Goal: Check status: Check status

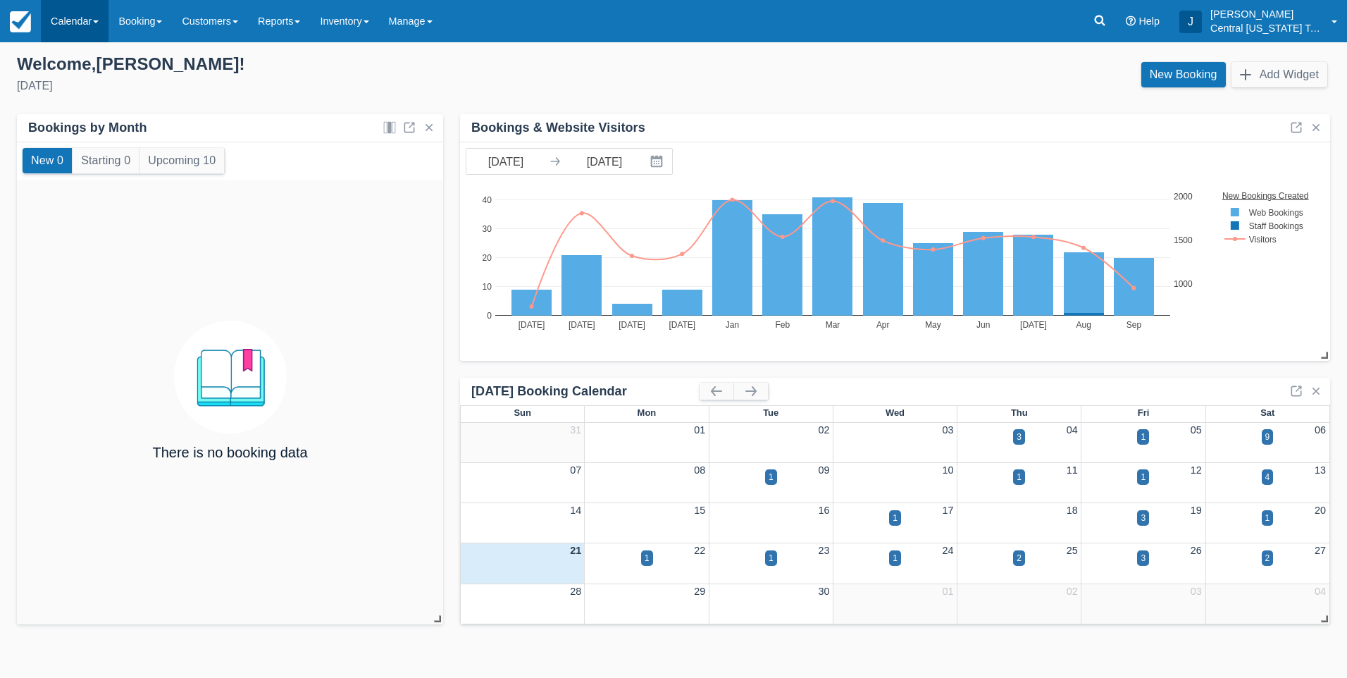
click at [88, 23] on link "Calendar" at bounding box center [75, 21] width 68 height 42
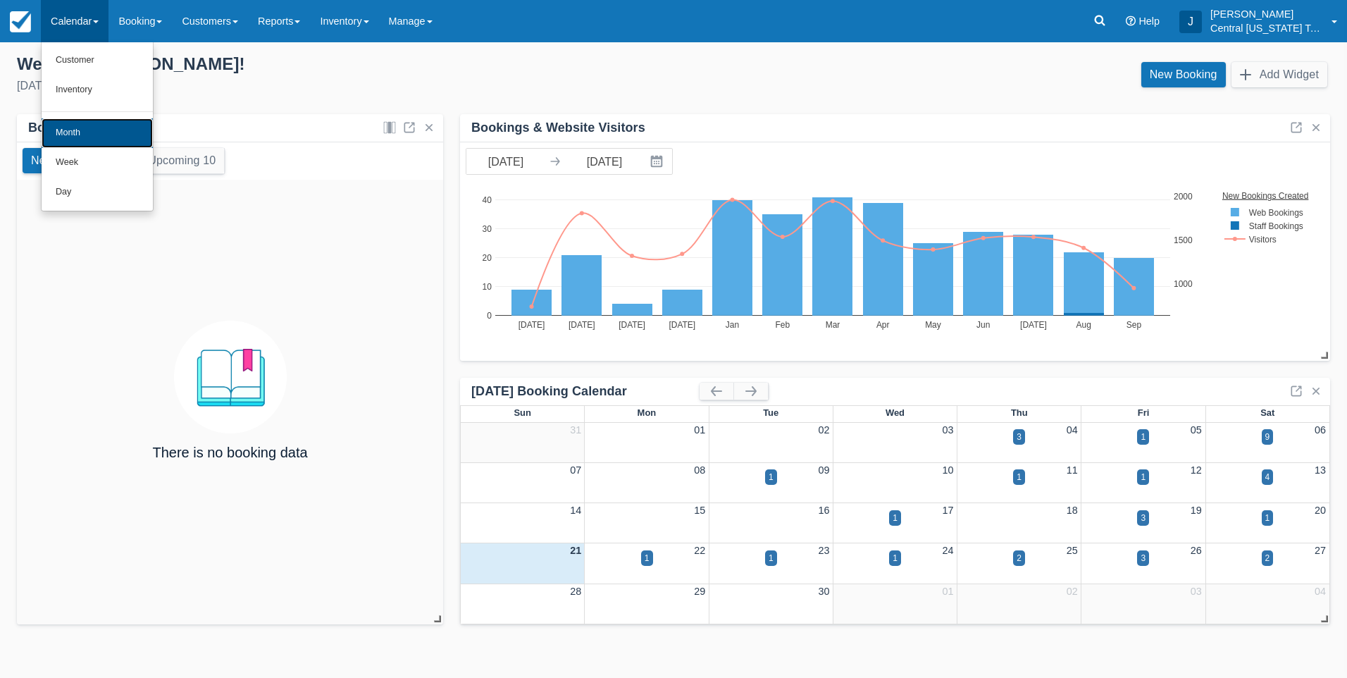
click at [80, 130] on link "Month" at bounding box center [97, 133] width 111 height 30
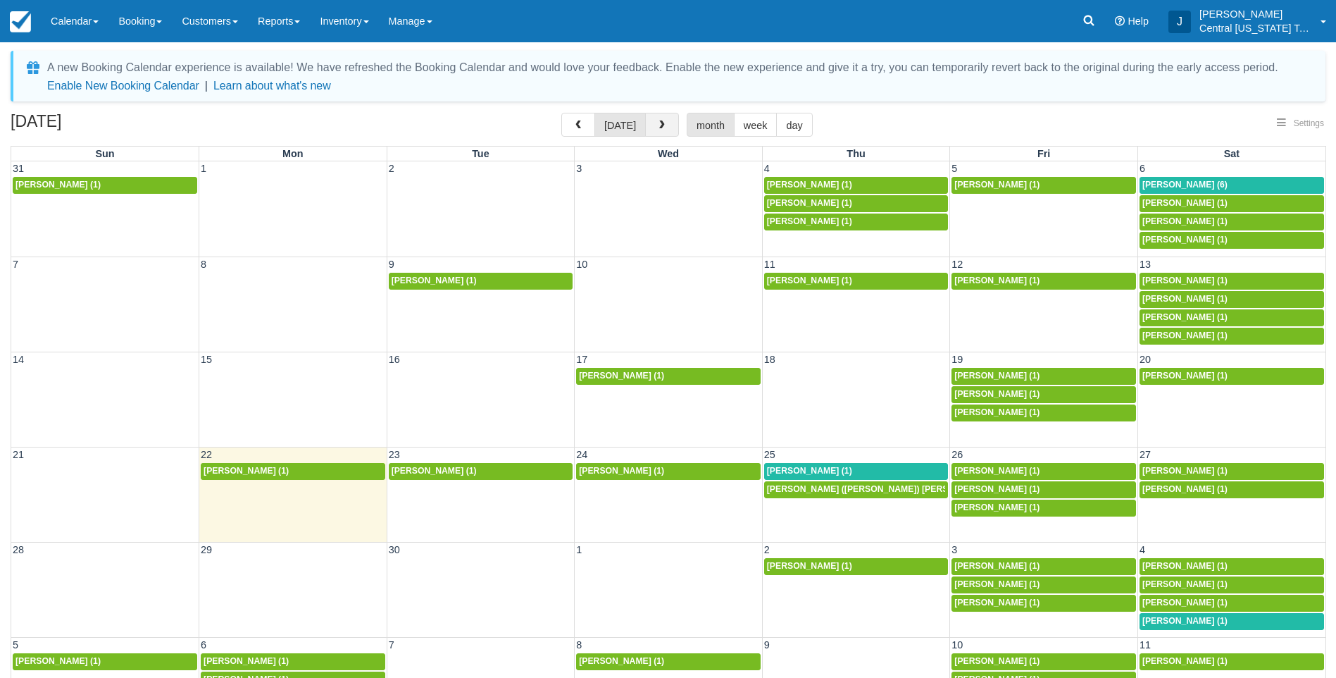
click at [659, 127] on span "button" at bounding box center [662, 125] width 10 height 10
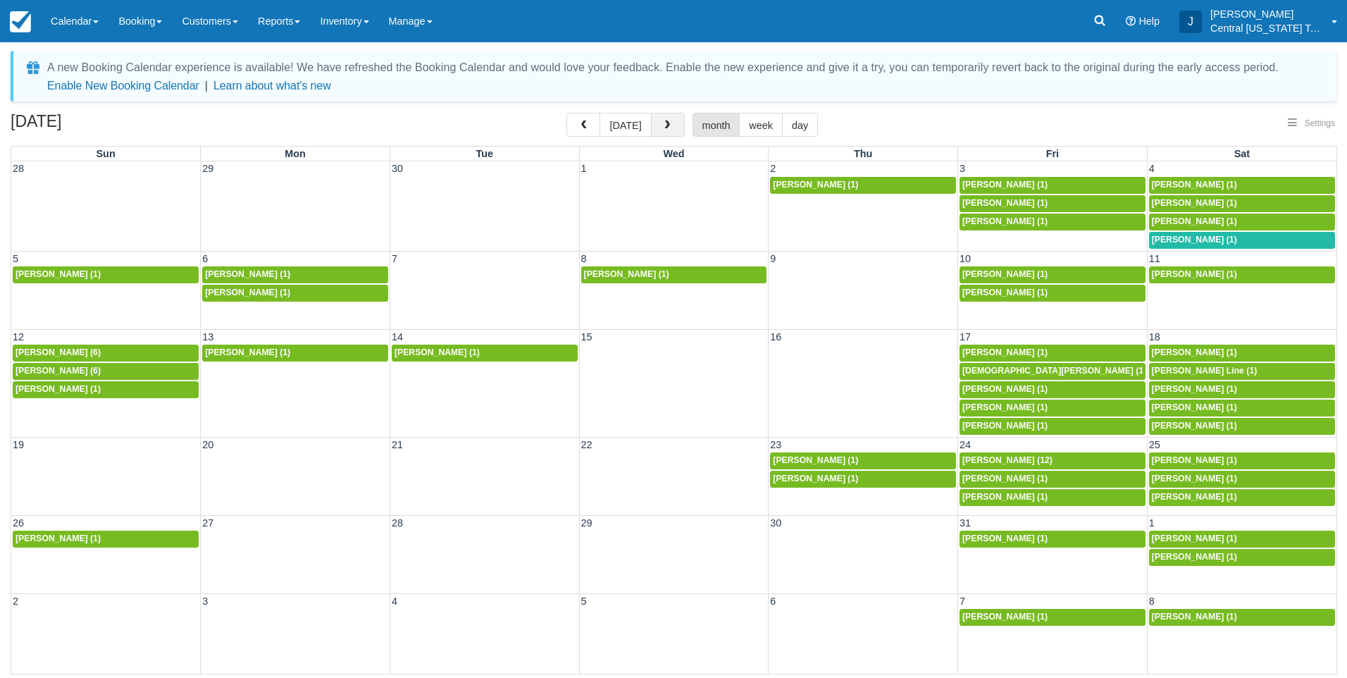
click at [662, 127] on span "button" at bounding box center [667, 125] width 10 height 10
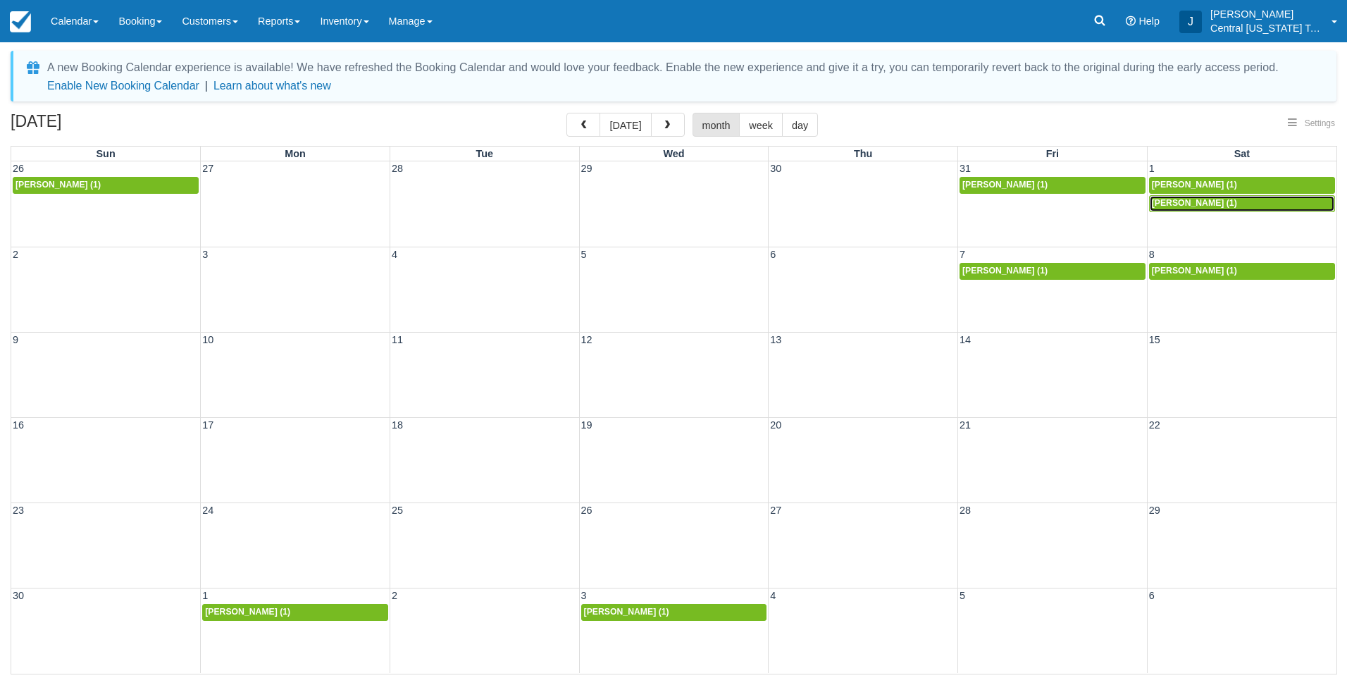
click at [1190, 199] on span "Kim Stockment (1)" at bounding box center [1194, 203] width 85 height 10
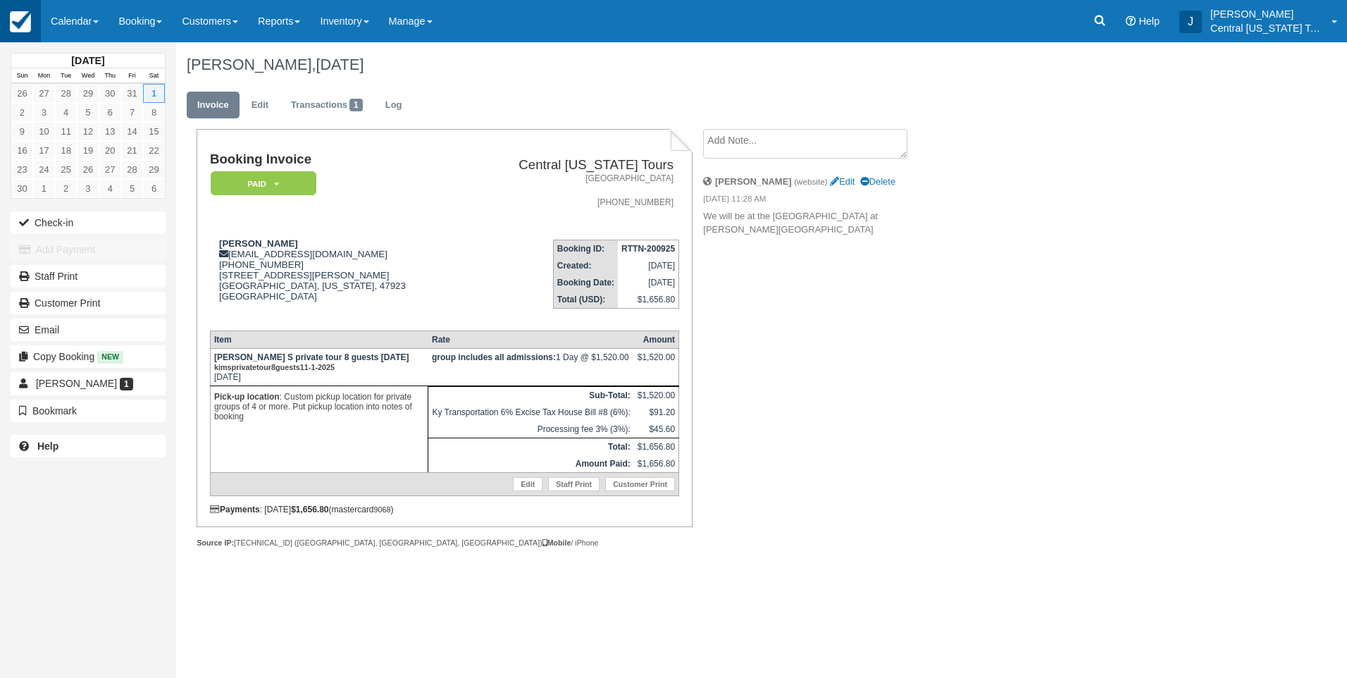
click at [20, 19] on img at bounding box center [20, 21] width 21 height 21
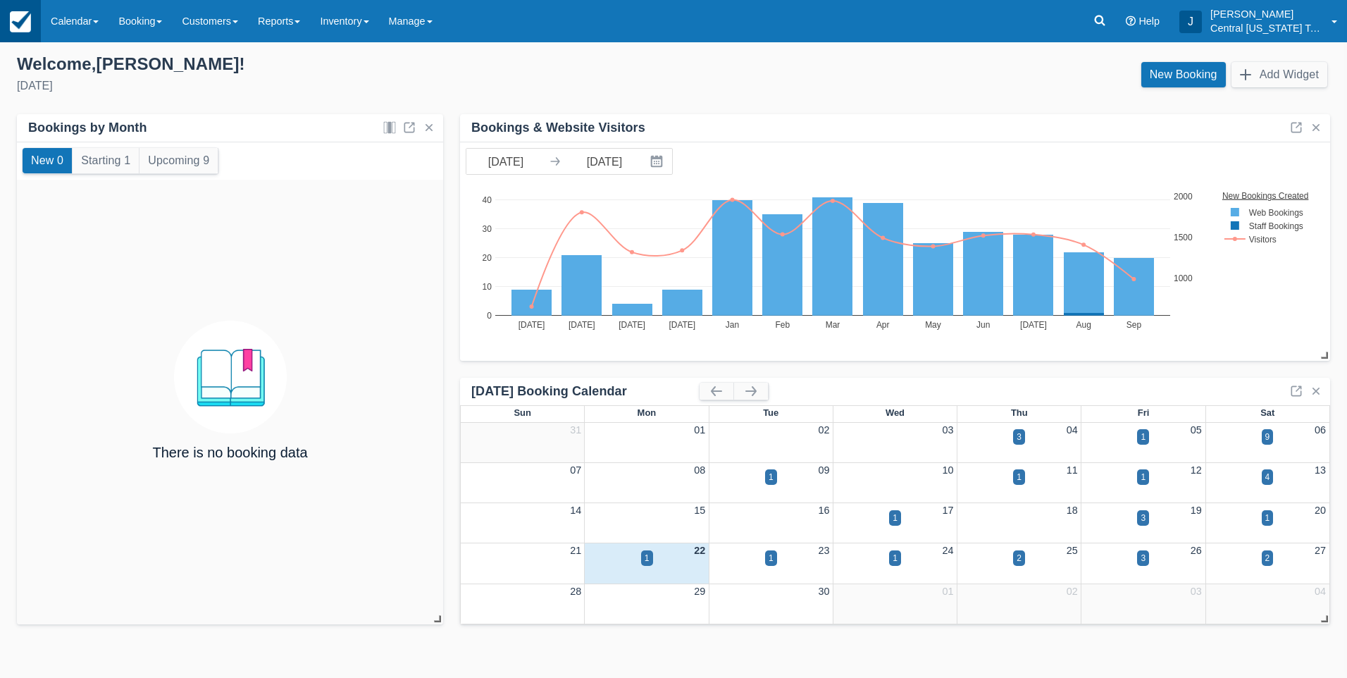
click at [25, 24] on img at bounding box center [20, 21] width 21 height 21
click at [85, 19] on link "Calendar" at bounding box center [75, 21] width 68 height 42
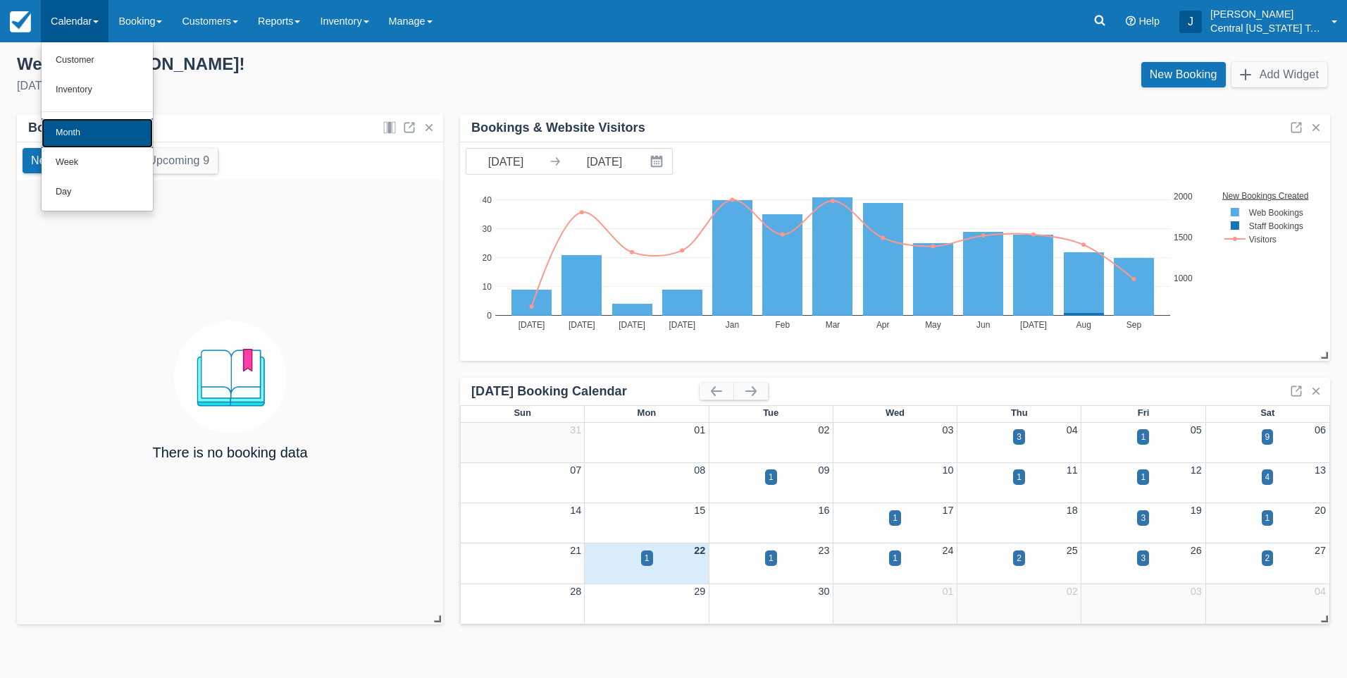
click at [73, 132] on link "Month" at bounding box center [97, 133] width 111 height 30
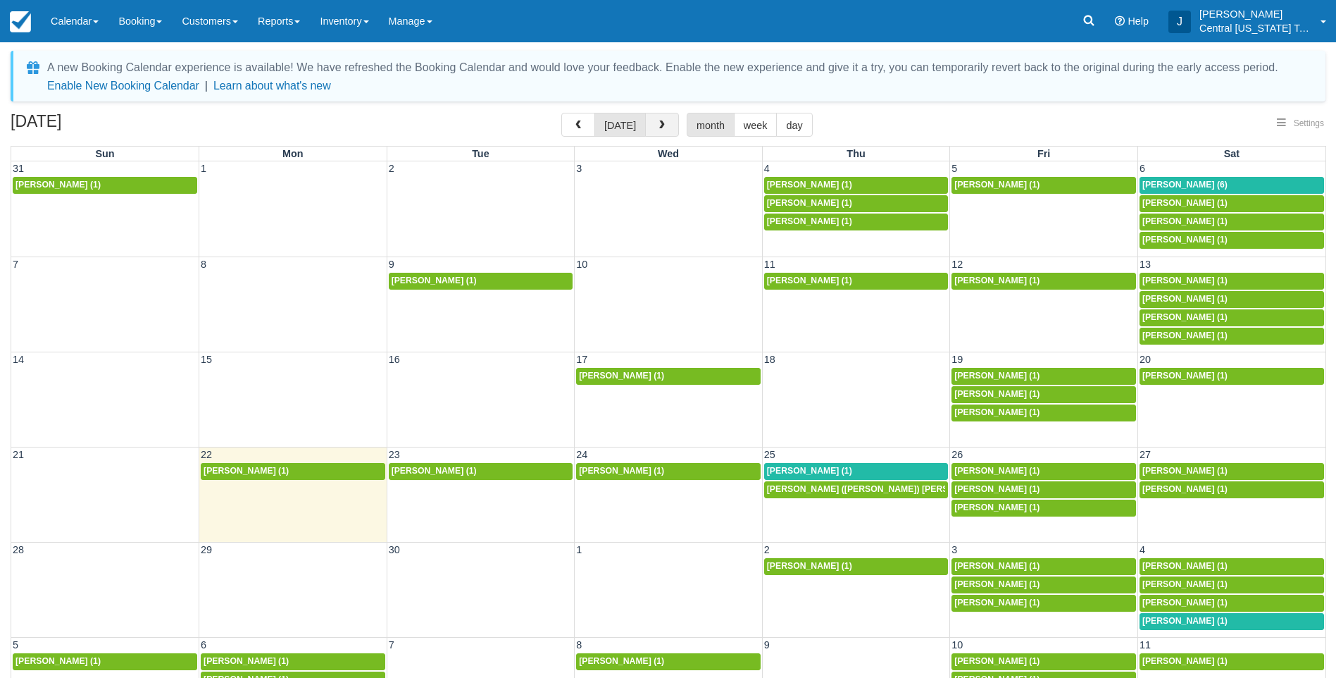
click at [664, 123] on button "button" at bounding box center [662, 125] width 34 height 24
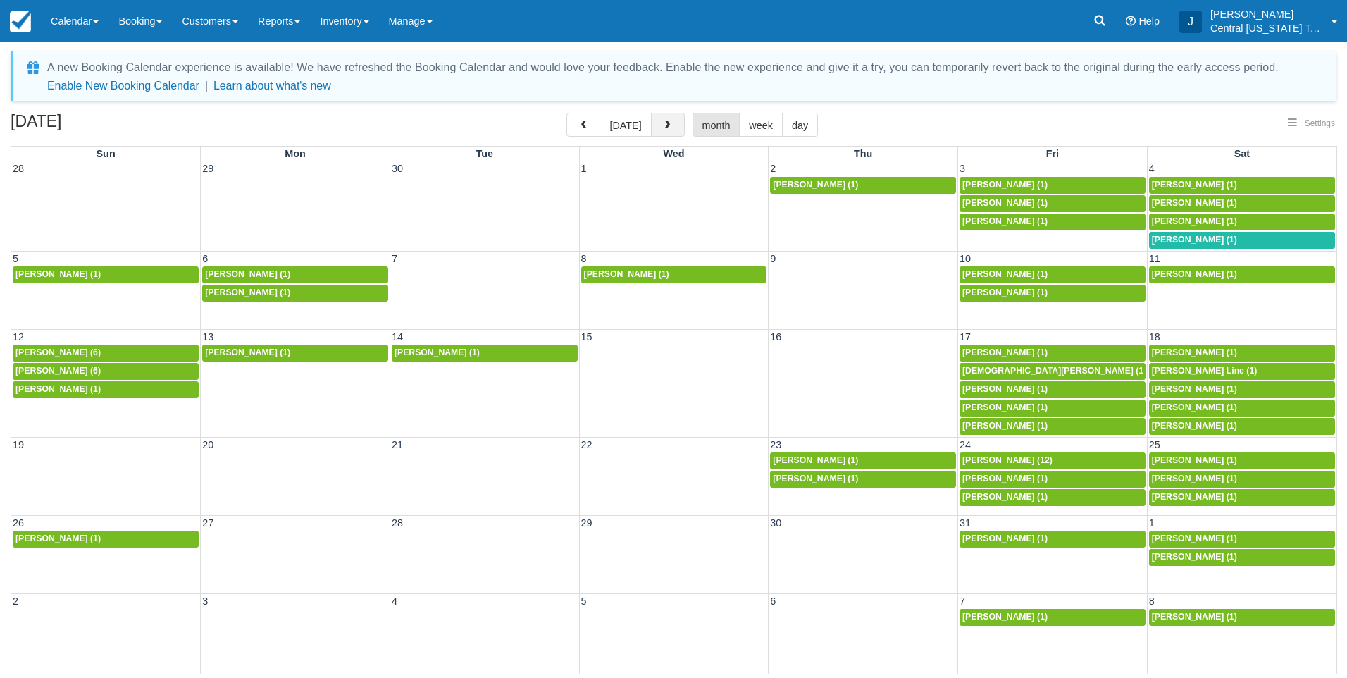
click at [664, 123] on span "button" at bounding box center [667, 125] width 10 height 10
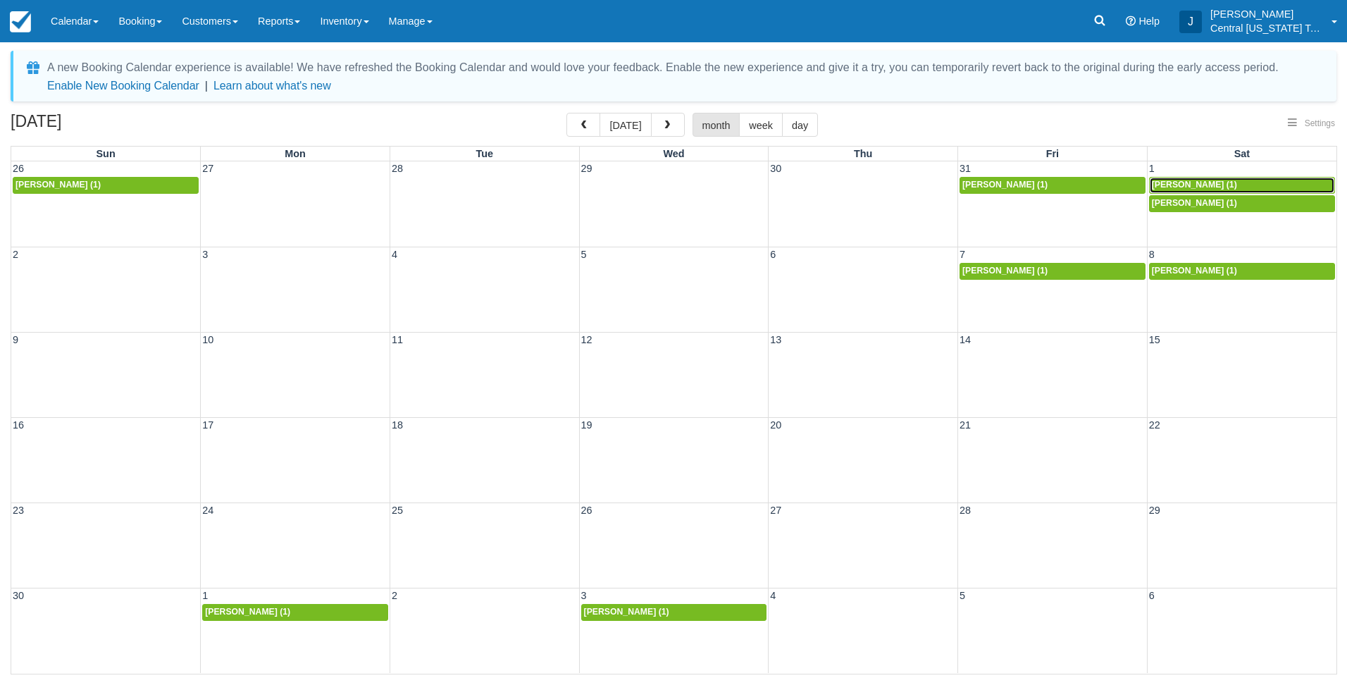
click at [1187, 183] on span "[PERSON_NAME] (1)" at bounding box center [1194, 185] width 85 height 10
